Goal: Share content: Share content

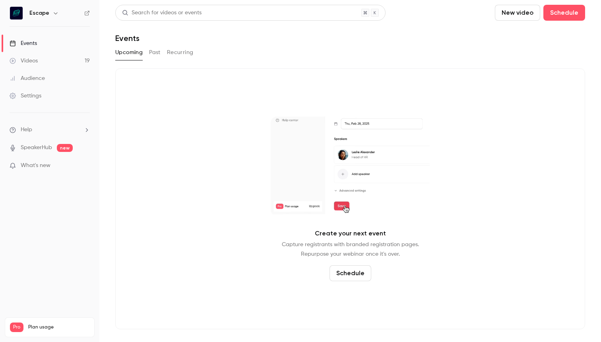
click at [148, 61] on div "Upcoming Past Recurring" at bounding box center [350, 54] width 470 height 16
click at [176, 50] on button "Recurring" at bounding box center [180, 52] width 27 height 13
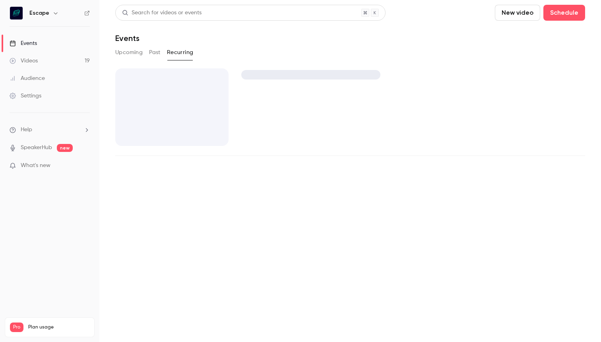
click at [125, 50] on button "Upcoming" at bounding box center [128, 52] width 27 height 13
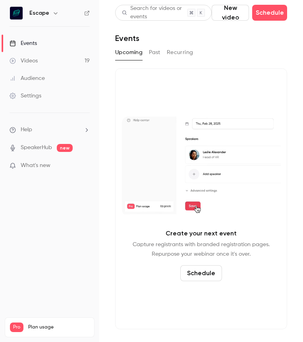
click at [43, 58] on link "Videos 19" at bounding box center [49, 60] width 99 height 17
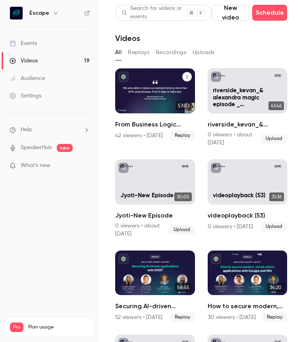
click at [141, 97] on div "From Business Logic Vulnerabilities to Actionable Insights: AI-powered Pentesti…" at bounding box center [155, 90] width 80 height 45
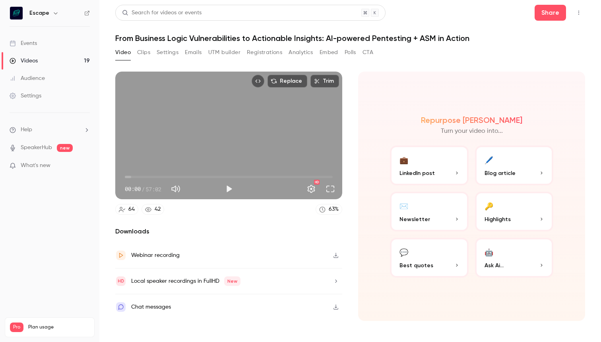
click at [417, 170] on span "LinkedIn post" at bounding box center [416, 173] width 35 height 8
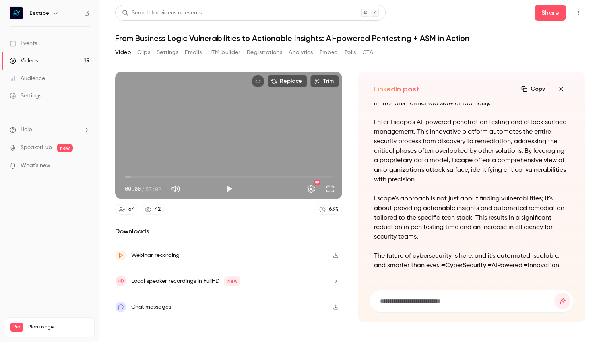
click at [201, 54] on button "Emails" at bounding box center [193, 52] width 17 height 13
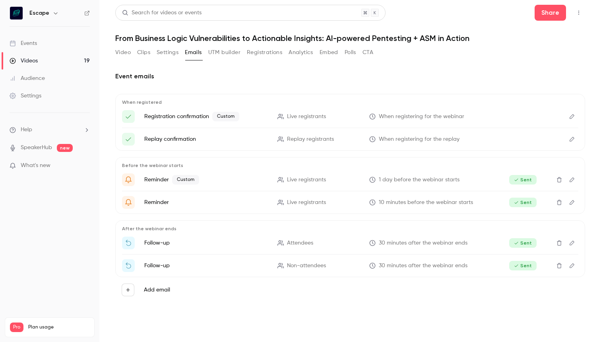
click at [120, 56] on button "Video" at bounding box center [122, 52] width 15 height 13
